Goal: Information Seeking & Learning: Learn about a topic

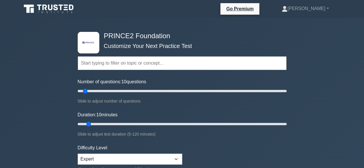
scroll to position [86, 0]
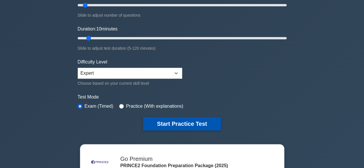
click at [171, 126] on button "Start Practice Test" at bounding box center [182, 123] width 78 height 13
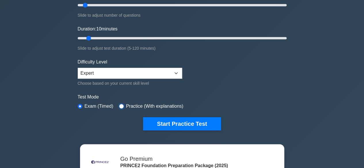
click at [121, 106] on input "radio" at bounding box center [121, 106] width 5 height 5
radio input "true"
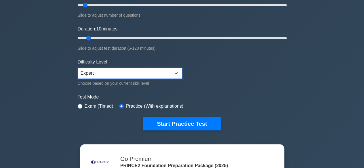
click at [113, 68] on select "Beginner Intermediate Expert" at bounding box center [130, 73] width 104 height 11
click at [78, 68] on select "Beginner Intermediate Expert" at bounding box center [130, 73] width 104 height 11
click at [176, 130] on div ".st0{fill-rule:evenodd;clip-rule:evenodd;fill:#000041;} .st1{fill-rule:evenodd;…" at bounding box center [182, 38] width 216 height 212
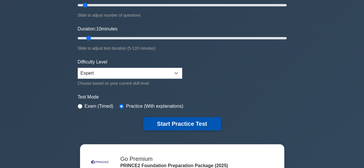
click at [178, 124] on button "Start Practice Test" at bounding box center [182, 123] width 78 height 13
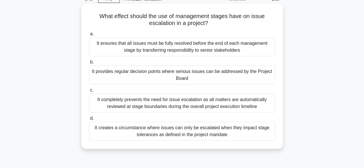
click at [159, 102] on div "It completely prevents the need for issue escalation as all matters are automat…" at bounding box center [182, 103] width 186 height 19
click at [89, 92] on input "c. It completely prevents the need for issue escalation as all matters are auto…" at bounding box center [89, 91] width 0 height 4
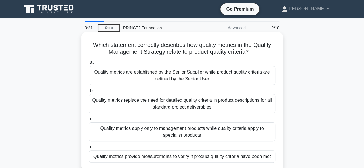
click at [171, 153] on div "Quality metrics provide measurements to verify if product quality criteria have…" at bounding box center [182, 157] width 186 height 12
click at [89, 149] on input "d. Quality metrics provide measurements to verify if product quality criteria h…" at bounding box center [89, 147] width 0 height 4
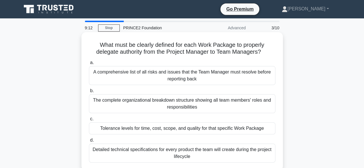
click at [174, 130] on div "Tolerance levels for time, cost, scope, and quality for that specific Work Pack…" at bounding box center [182, 128] width 186 height 12
click at [89, 121] on input "c. Tolerance levels for time, cost, scope, and quality for that specific Work P…" at bounding box center [89, 119] width 0 height 4
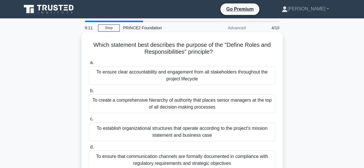
click at [178, 103] on div "To create a comprehensive hierarchy of authority that places senior managers at…" at bounding box center [182, 103] width 186 height 19
click at [89, 93] on input "b. To create a comprehensive hierarchy of authority that places senior managers…" at bounding box center [89, 91] width 0 height 4
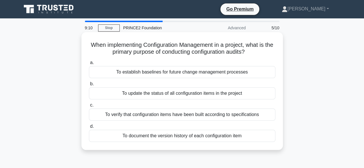
click at [179, 140] on div "To document the version history of each configuration item" at bounding box center [182, 136] width 186 height 12
click at [89, 128] on input "d. To document the version history of each configuration item" at bounding box center [89, 127] width 0 height 4
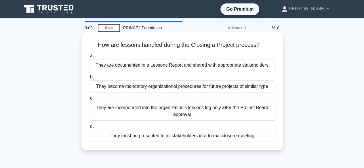
click at [201, 68] on div "They are documented in a Lessons Report and shared with appropriate stakeholders" at bounding box center [182, 65] width 186 height 12
click at [89, 58] on input "a. They are documented in a Lessons Report and shared with appropriate stakehol…" at bounding box center [89, 56] width 0 height 4
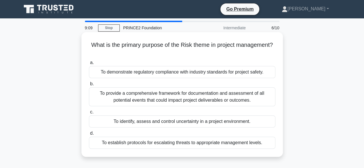
click at [196, 95] on div "To provide a comprehensive framework for documentation and assessment of all po…" at bounding box center [182, 96] width 186 height 19
click at [89, 86] on input "b. To provide a comprehensive framework for documentation and assessment of all…" at bounding box center [89, 84] width 0 height 4
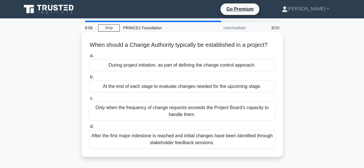
click at [195, 120] on div "Only when the frequency of change requests exceeds the Project Board's capacity…" at bounding box center [182, 111] width 186 height 19
click at [89, 100] on input "c. Only when the frequency of change requests exceeds the Project Board's capac…" at bounding box center [89, 99] width 0 height 4
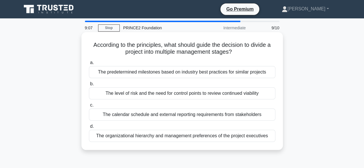
click at [209, 69] on div "The predetermined milestones based on industry best practices for similar proje…" at bounding box center [182, 72] width 186 height 12
click at [89, 65] on input "a. The predetermined milestones based on industry best practices for similar pr…" at bounding box center [89, 63] width 0 height 4
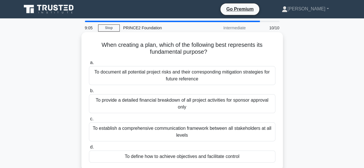
click at [199, 137] on div "To establish a comprehensive communication framework between all stakeholders a…" at bounding box center [182, 131] width 186 height 19
click at [89, 121] on input "c. To establish a comprehensive communication framework between all stakeholder…" at bounding box center [89, 119] width 0 height 4
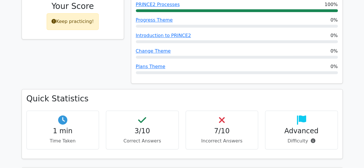
scroll to position [316, 0]
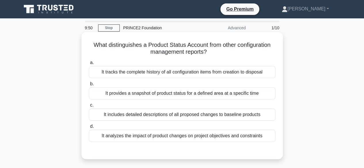
click at [200, 114] on div "It includes detailed descriptions of all proposed changes to baseline products" at bounding box center [182, 115] width 186 height 12
click at [89, 107] on input "c. It includes detailed descriptions of all proposed changes to baseline produc…" at bounding box center [89, 105] width 0 height 4
